Goal: Task Accomplishment & Management: Manage account settings

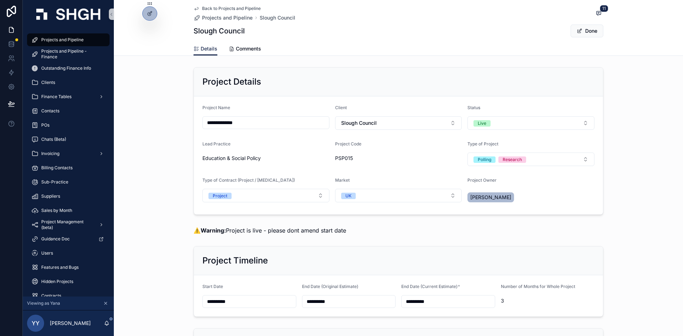
scroll to position [565, 0]
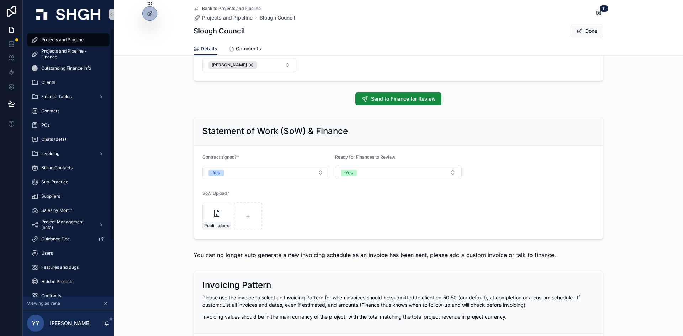
click at [43, 39] on span "Projects and Pipeline" at bounding box center [62, 40] width 42 height 6
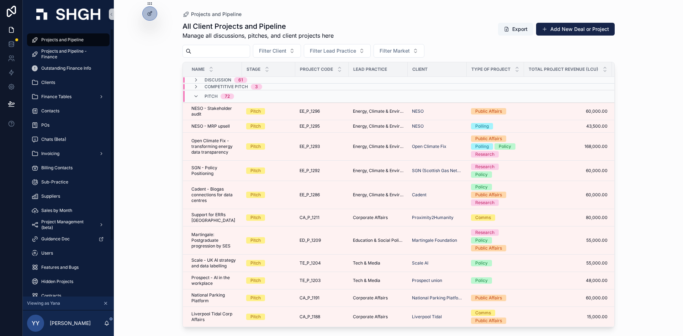
click at [69, 39] on span "Projects and Pipeline" at bounding box center [62, 40] width 42 height 6
click at [201, 46] on div "scrollable content" at bounding box center [217, 51] width 68 height 13
click at [199, 48] on input "scrollable content" at bounding box center [220, 51] width 58 height 10
paste input "******"
type input "******"
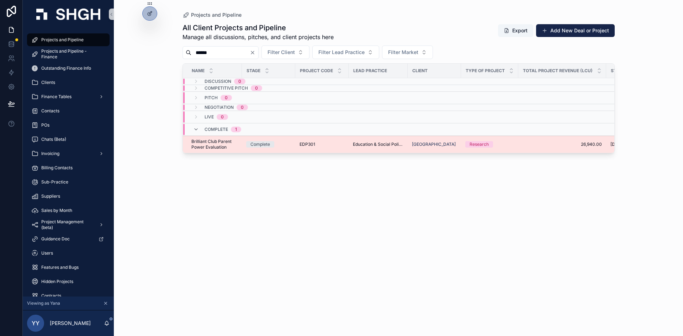
click at [333, 144] on div "EDP301 EDP301" at bounding box center [322, 145] width 45 height 6
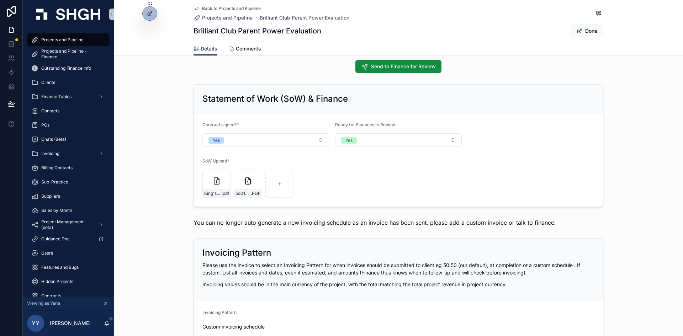
scroll to position [818, 0]
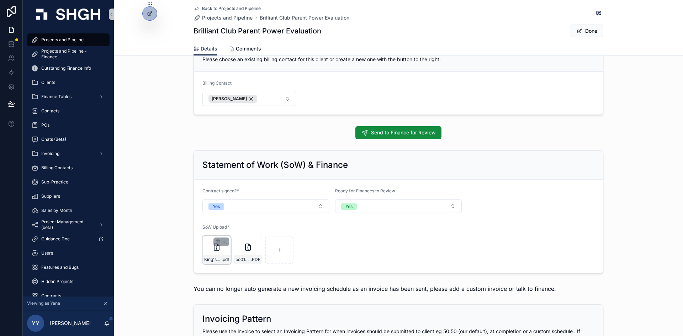
click at [205, 256] on div "King's_PF_Subcontract .pdf" at bounding box center [217, 260] width 28 height 9
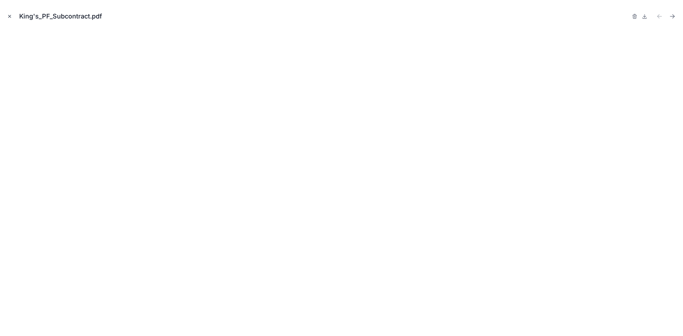
click at [9, 16] on icon "Close modal" at bounding box center [9, 16] width 5 height 5
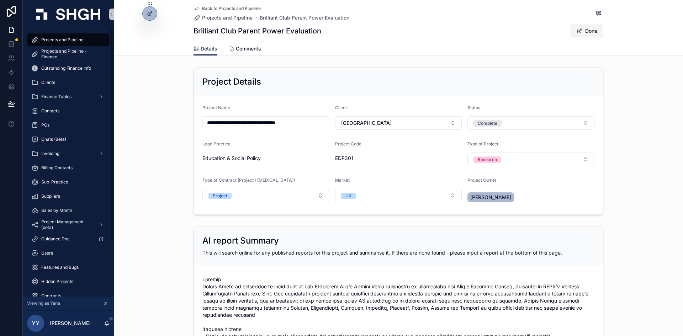
click at [593, 34] on button "Done" at bounding box center [587, 31] width 33 height 13
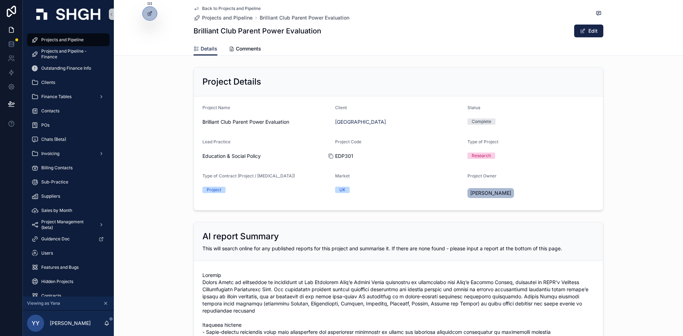
click at [328, 156] on icon "scrollable content" at bounding box center [331, 156] width 6 height 6
